Goal: Find specific page/section: Find specific page/section

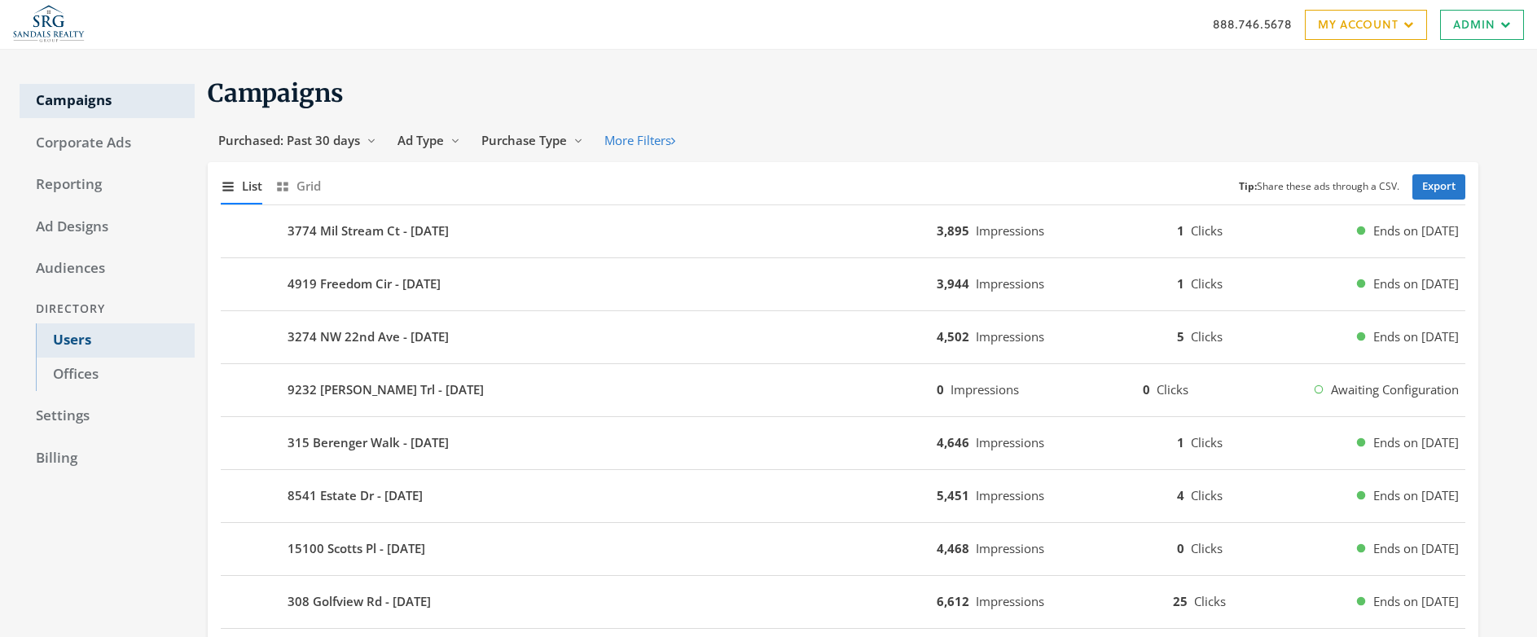
click at [69, 341] on link "Users" at bounding box center [115, 340] width 159 height 34
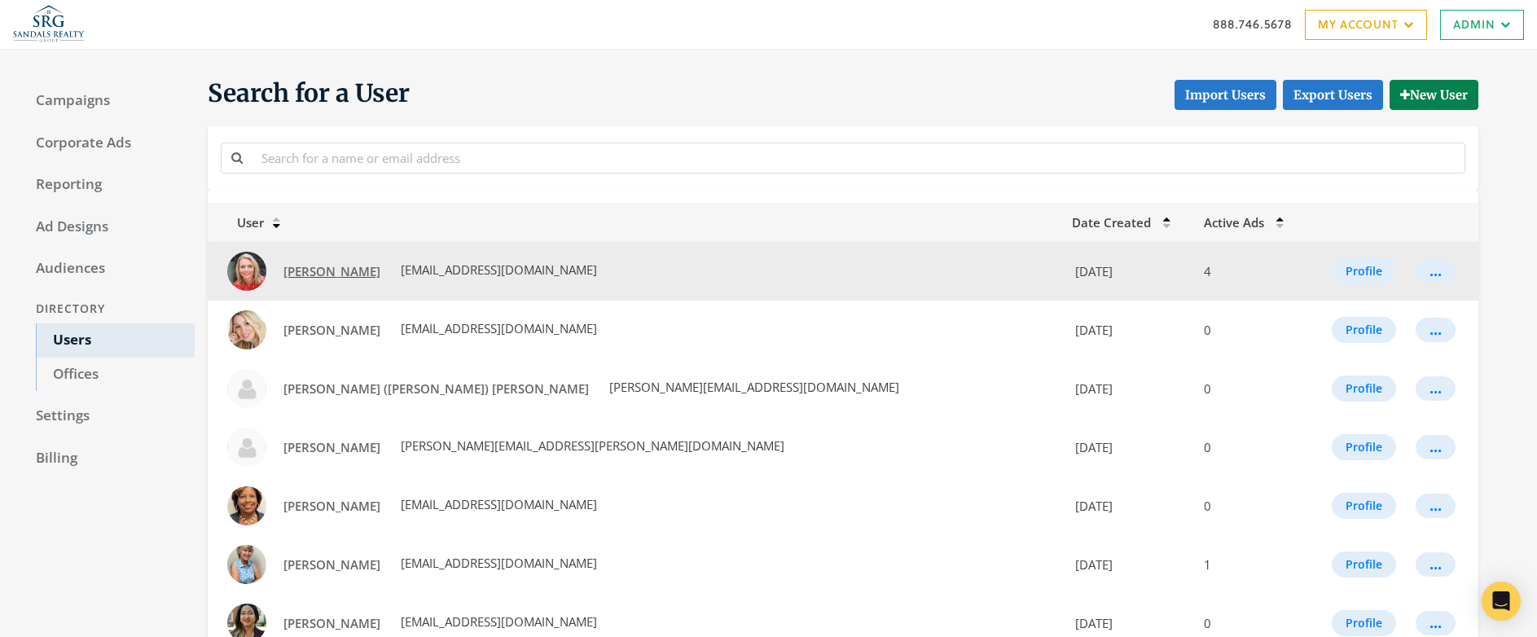
click at [327, 265] on span "[PERSON_NAME]" at bounding box center [332, 271] width 97 height 16
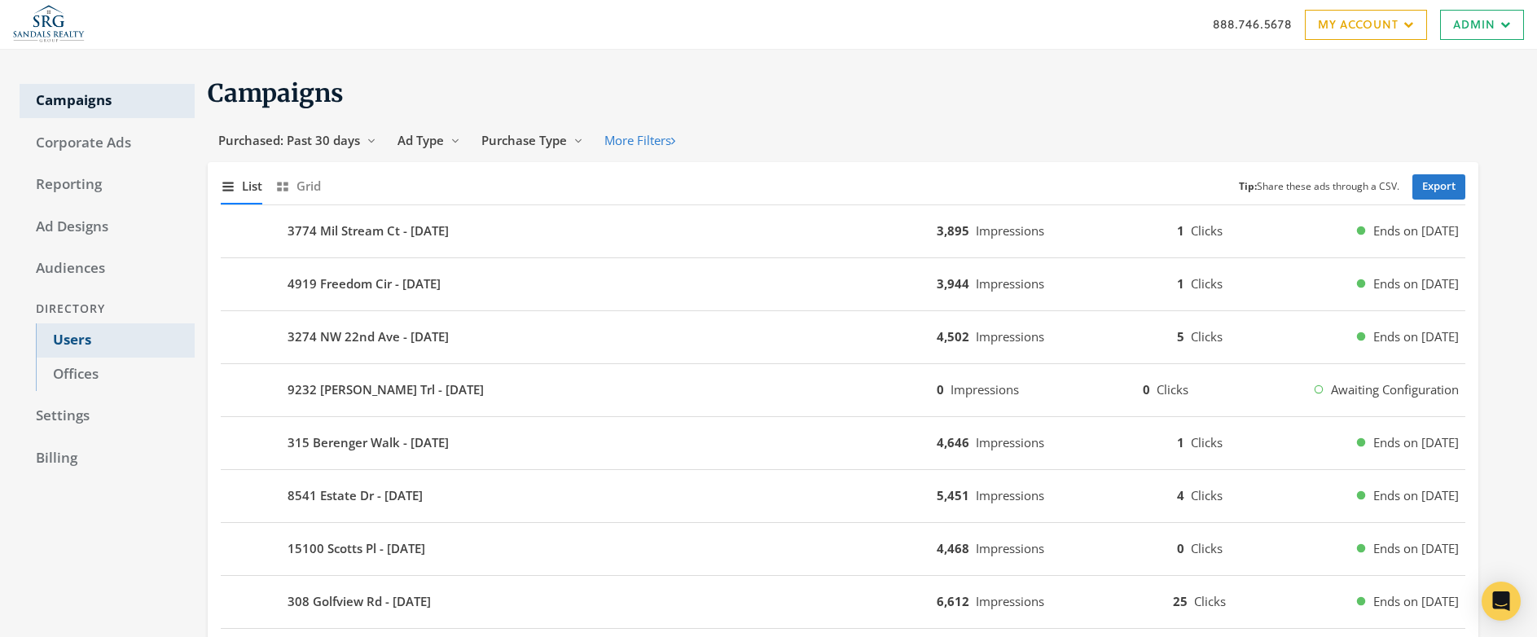
click at [68, 336] on link "Users" at bounding box center [115, 340] width 159 height 34
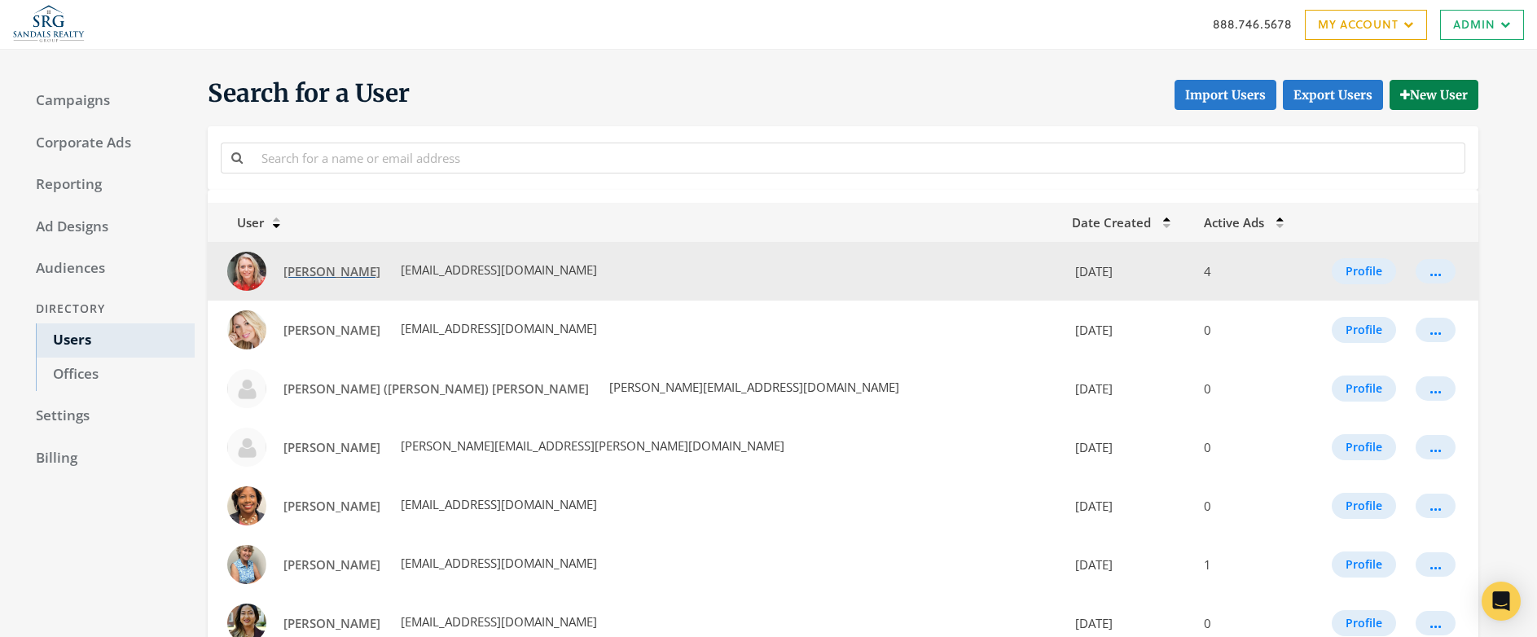
click at [328, 271] on span "[PERSON_NAME]" at bounding box center [332, 271] width 97 height 16
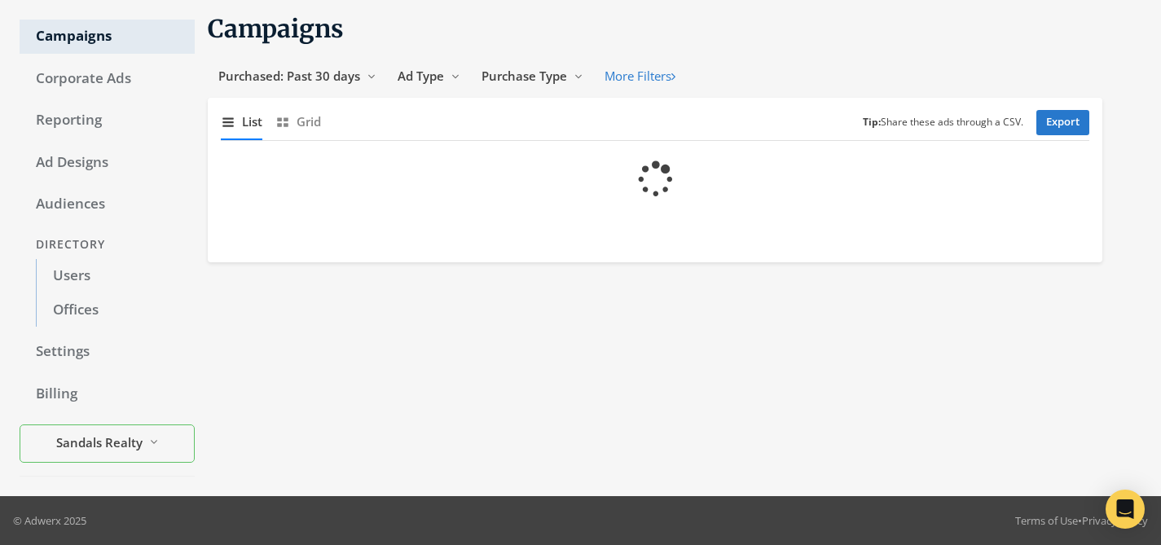
scroll to position [64, 0]
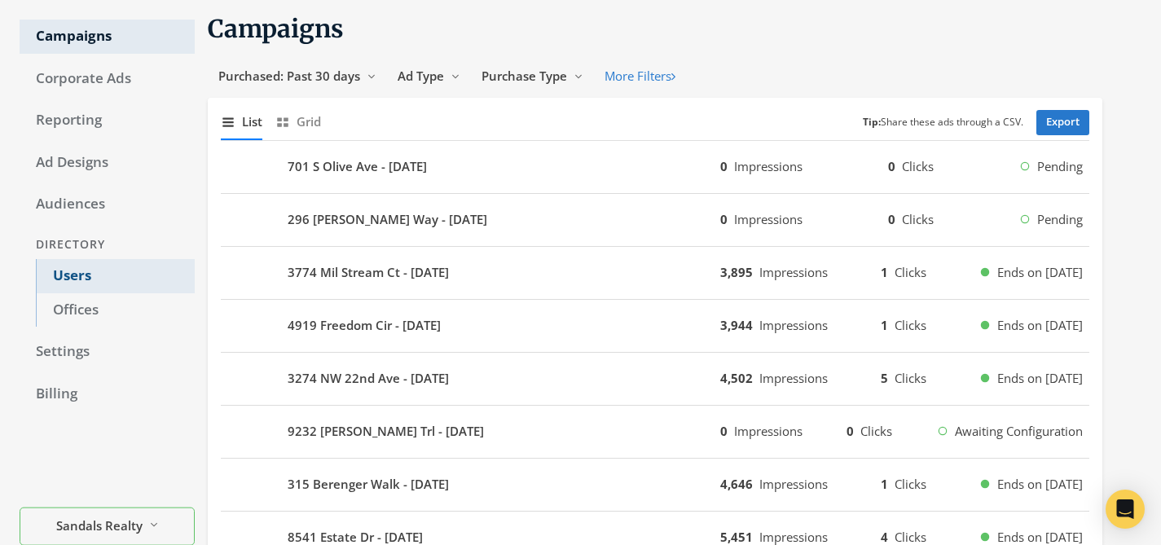
click at [73, 275] on link "Users" at bounding box center [115, 276] width 159 height 34
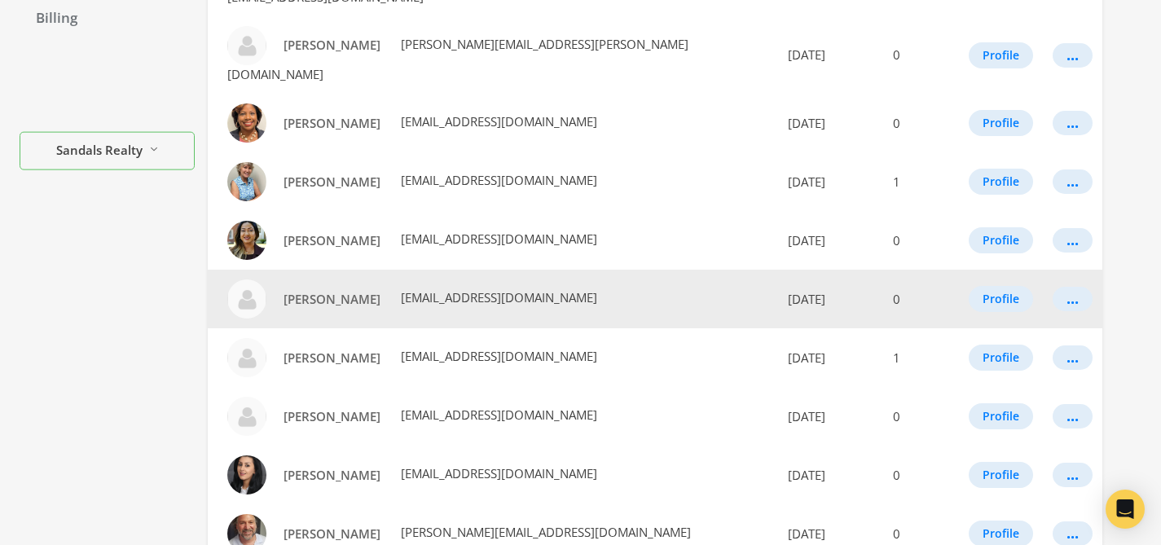
scroll to position [481, 0]
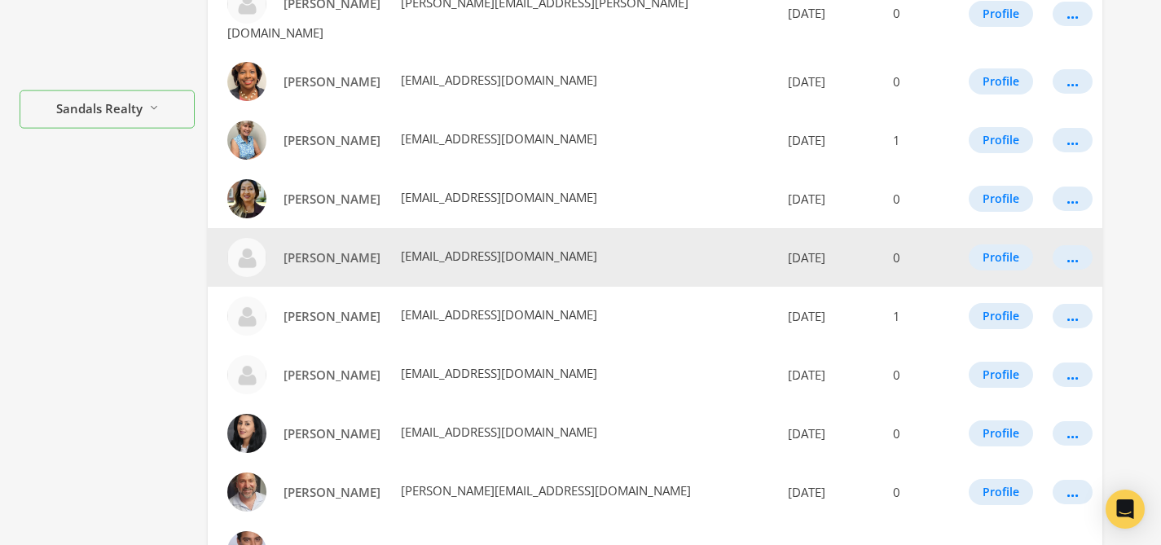
click at [527, 228] on td "[PERSON_NAME] [EMAIL_ADDRESS][DOMAIN_NAME]" at bounding box center [491, 257] width 567 height 59
drag, startPoint x: 385, startPoint y: 200, endPoint x: 335, endPoint y: 203, distance: 49.8
click at [301, 228] on td "[PERSON_NAME] [EMAIL_ADDRESS][DOMAIN_NAME]" at bounding box center [491, 257] width 567 height 59
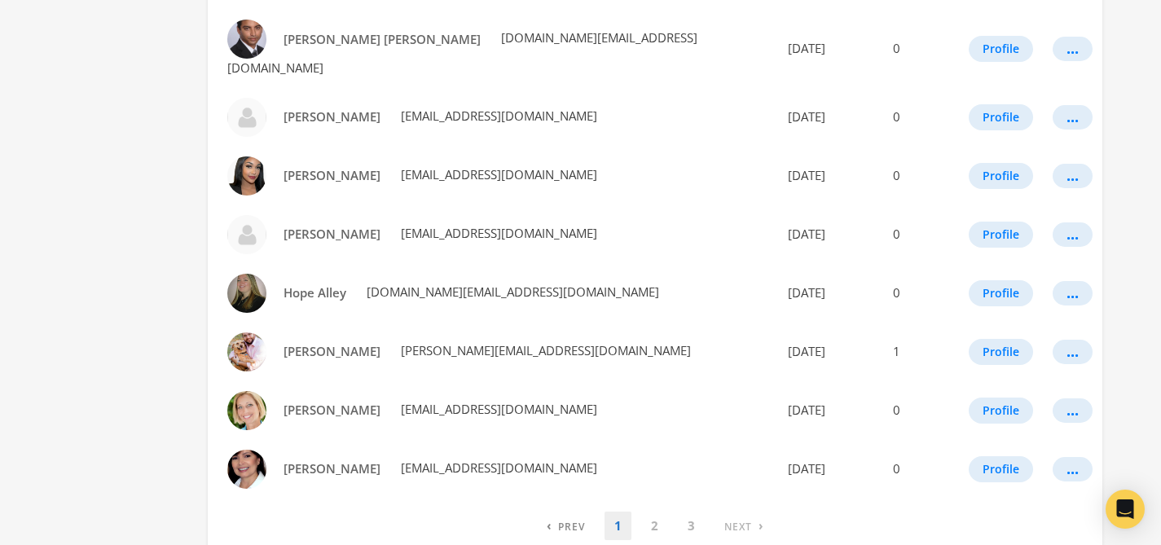
scroll to position [990, 0]
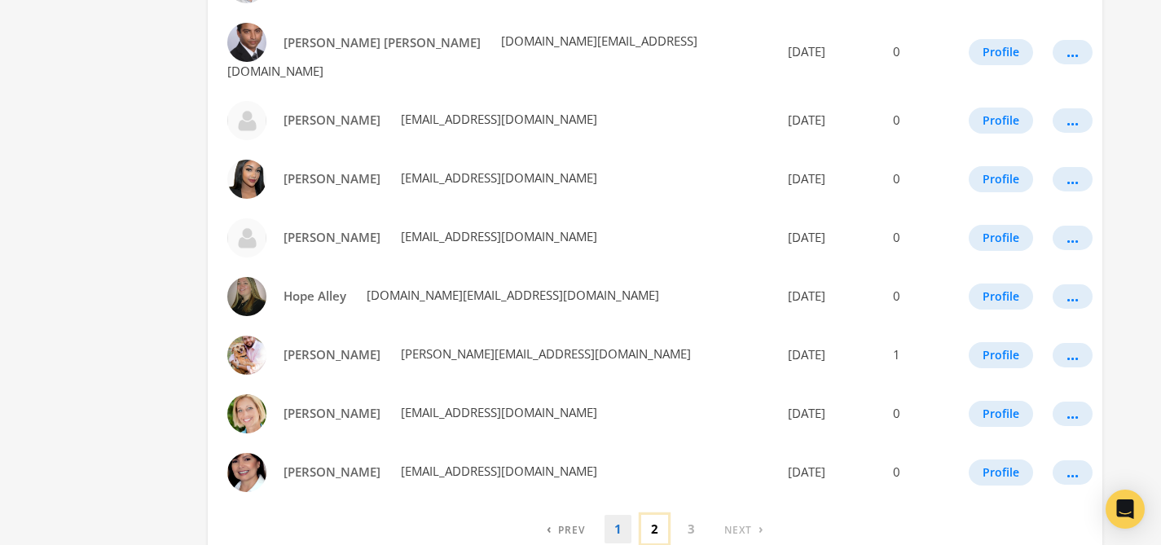
click at [655, 515] on link "2" at bounding box center [654, 529] width 27 height 29
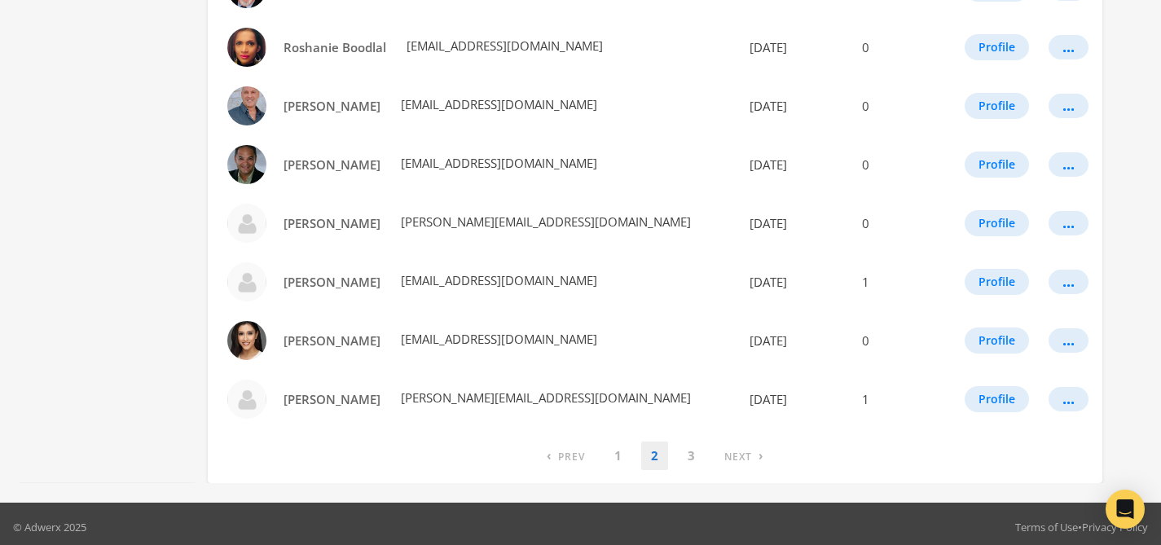
scroll to position [993, 0]
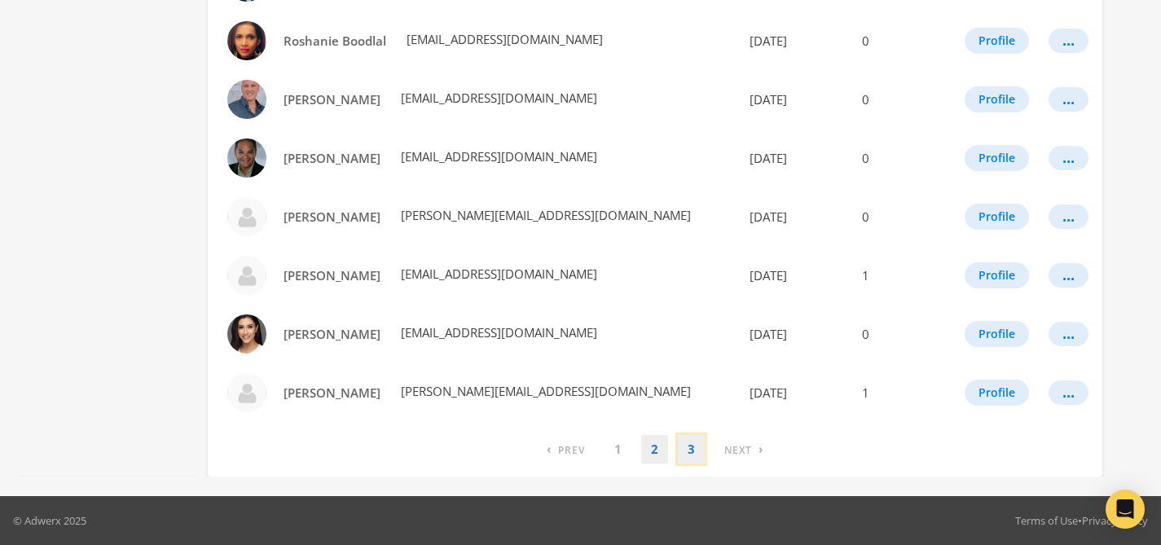
click at [692, 452] on link "3" at bounding box center [691, 449] width 27 height 29
